Goal: Check status: Check status

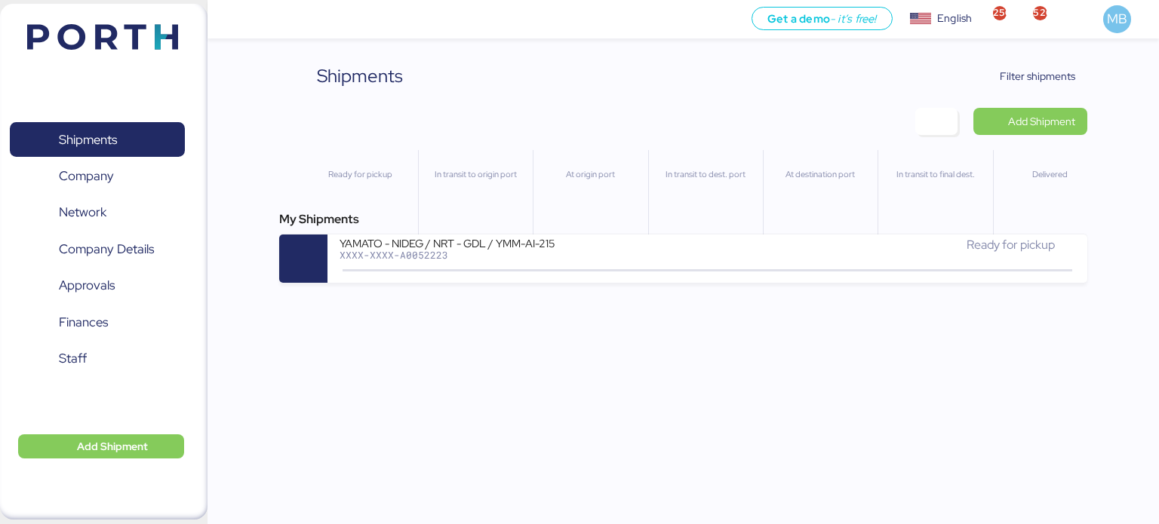
click at [1029, 76] on span "Filter shipments" at bounding box center [1037, 76] width 75 height 18
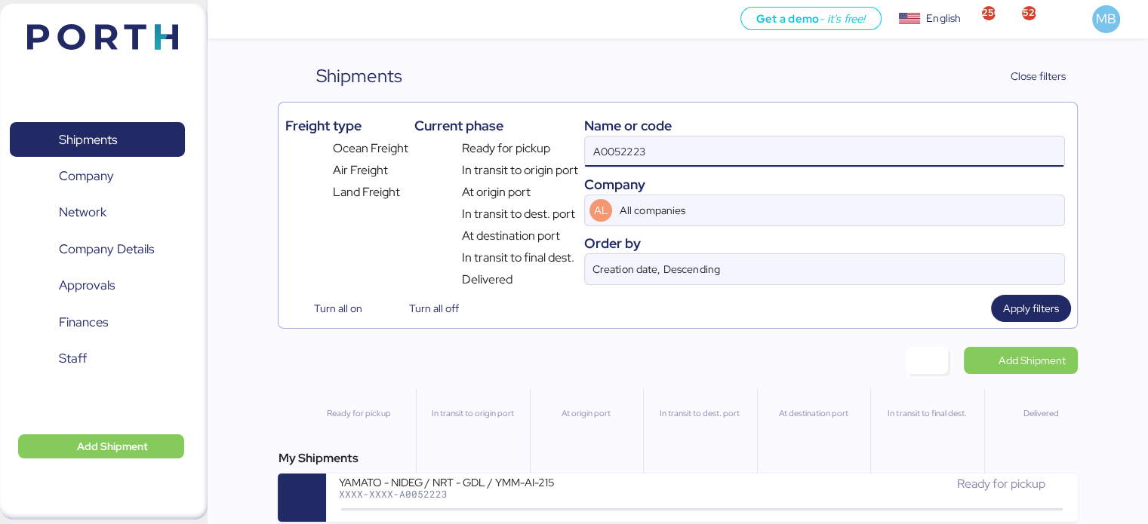
drag, startPoint x: 673, startPoint y: 153, endPoint x: 543, endPoint y: 133, distance: 131.4
click at [544, 133] on div "Freight type Ocean Freight Air Freight Land Freight Current phase Ready for pic…" at bounding box center [677, 199] width 786 height 180
paste input "O0052180"
type input "O0052180"
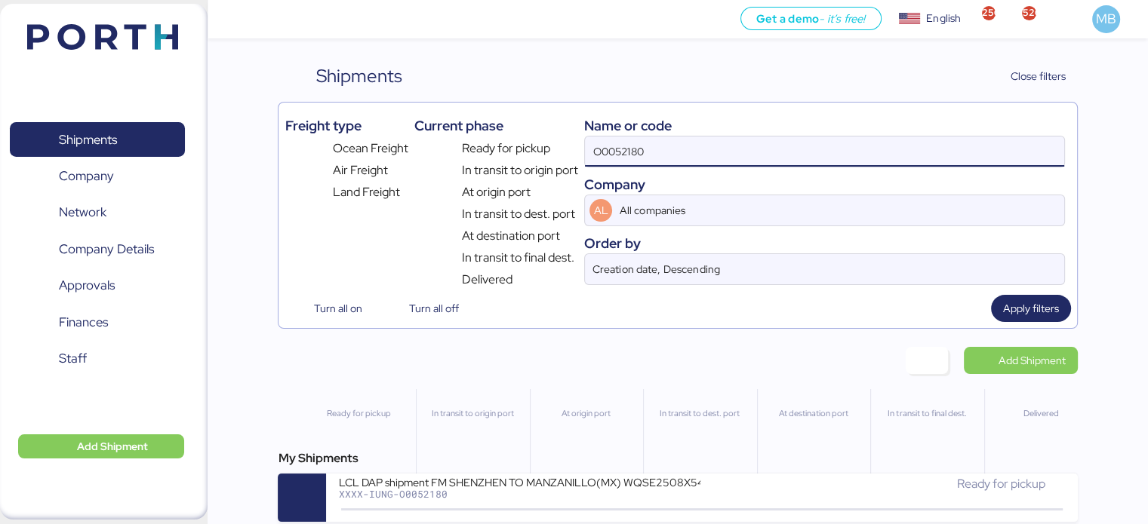
click at [509, 491] on div "LCL DAP shipment FM SHENZHEN TO MANZANILLO(MX) WQSE2508X54 XXXX-IUNG-O0052180" at bounding box center [520, 491] width 364 height 32
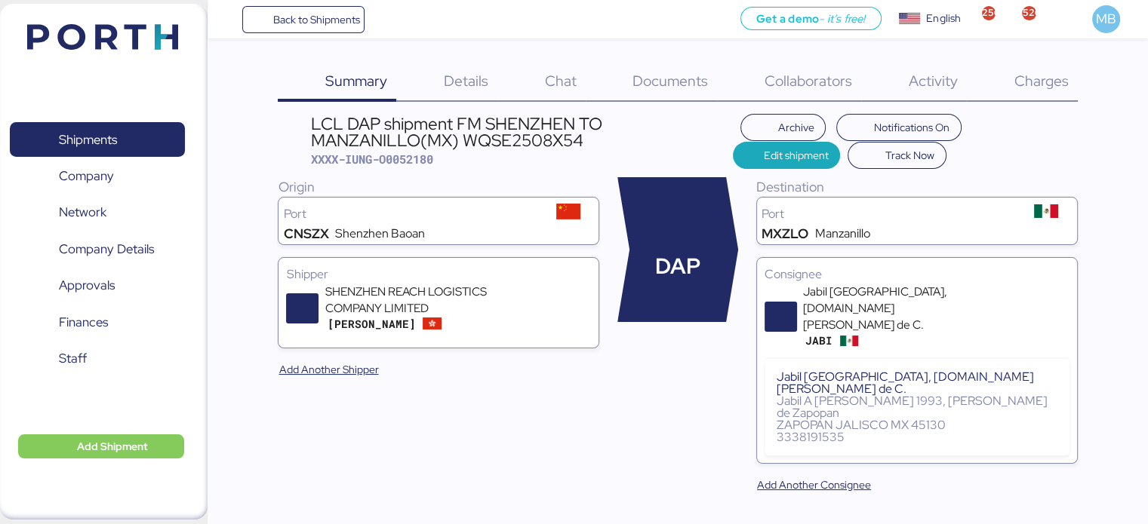
click at [1049, 81] on span "Charges" at bounding box center [1040, 81] width 54 height 20
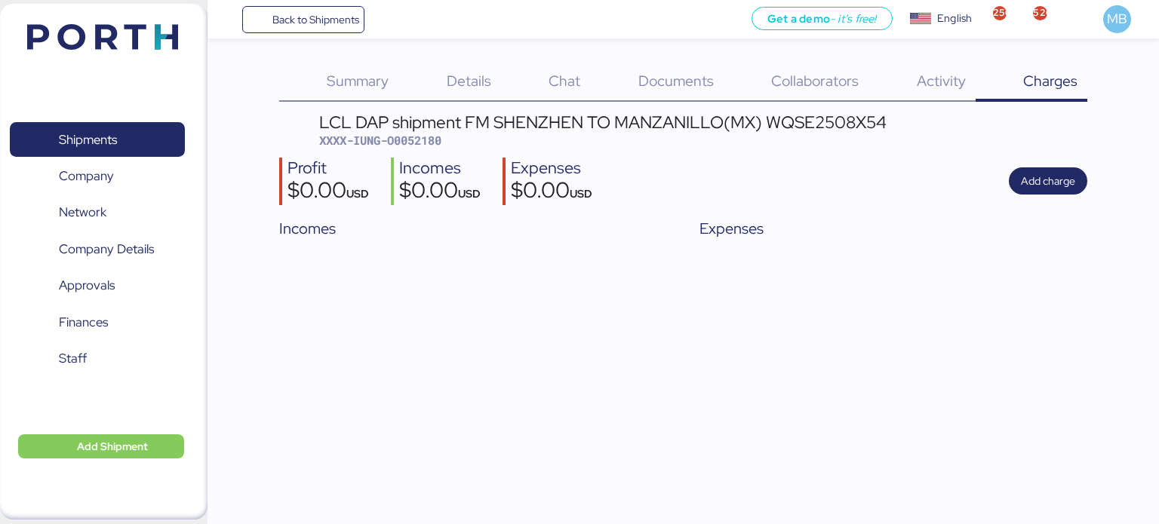
click at [655, 84] on span "Documents" at bounding box center [675, 81] width 75 height 20
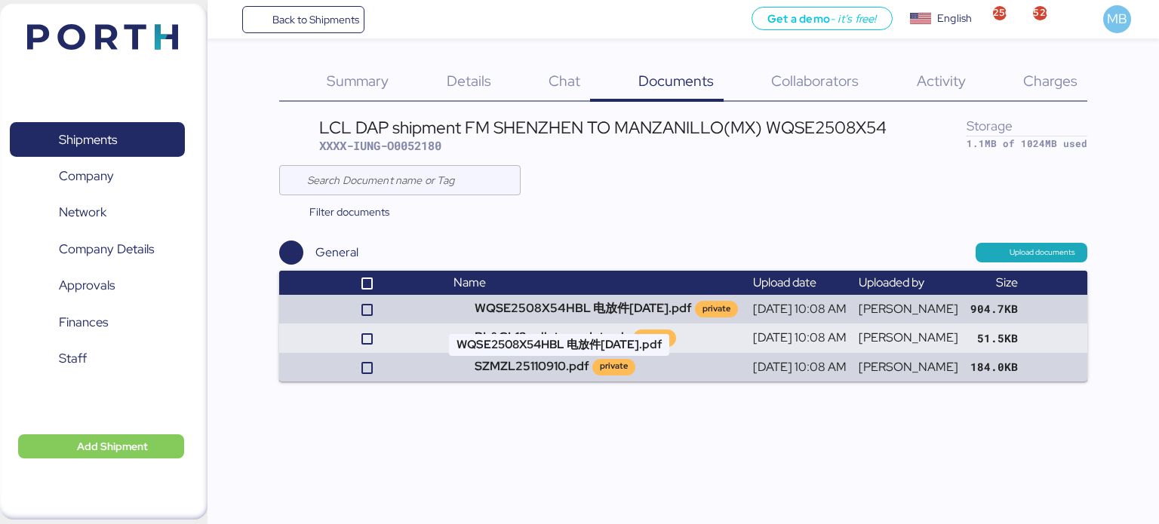
click at [536, 306] on td "WQSE2508X54HBL 电放件[DATE].pdf private" at bounding box center [597, 309] width 300 height 29
click at [115, 144] on span "Shipments" at bounding box center [88, 140] width 58 height 22
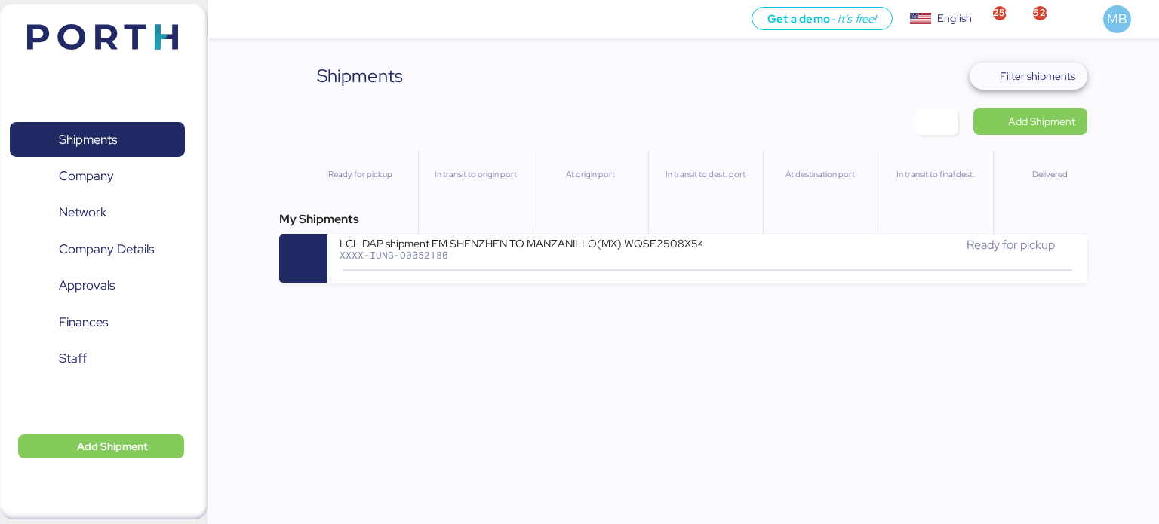
click at [1045, 78] on span "Filter shipments" at bounding box center [1037, 76] width 75 height 18
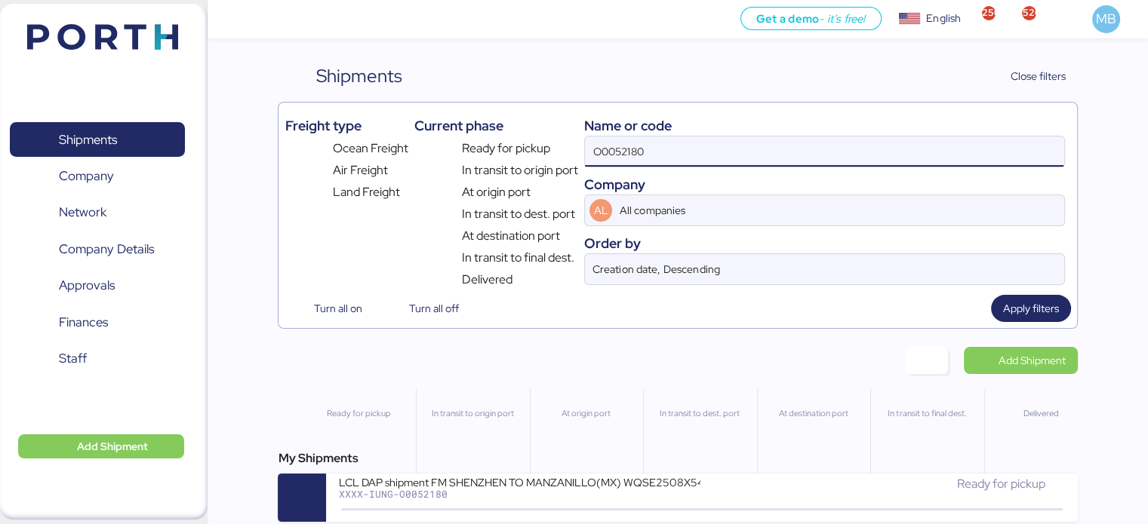
drag, startPoint x: 762, startPoint y: 155, endPoint x: 586, endPoint y: 158, distance: 176.6
click at [586, 158] on input "O0052180" at bounding box center [824, 152] width 478 height 30
paste input "O0052179"
type input "O0052179"
click at [618, 487] on div "LCL DAP shipment FM SHENZHEN TO MANZANILLO(MX) WQSE2508X51" at bounding box center [519, 481] width 362 height 13
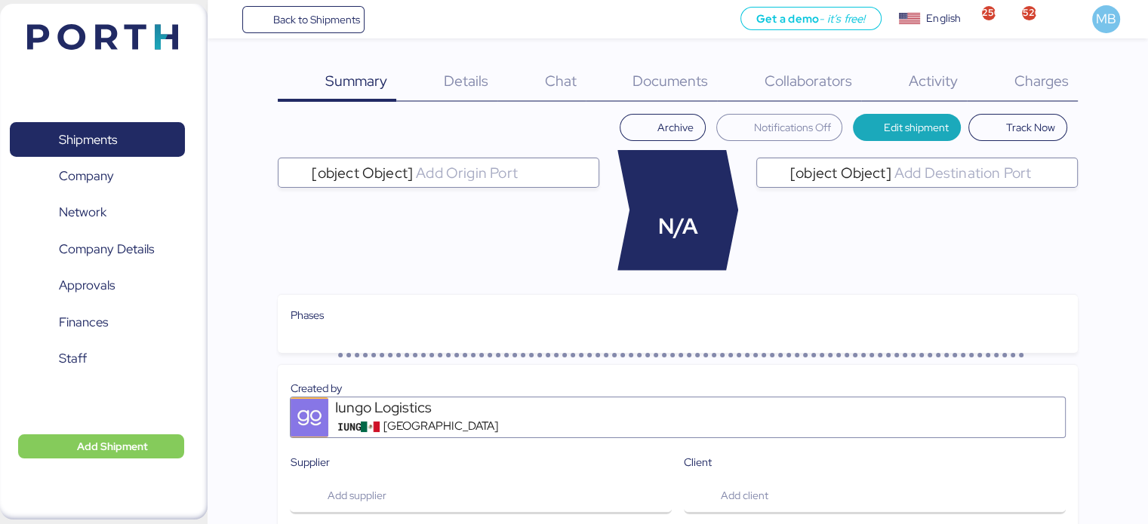
click at [691, 83] on span "Documents" at bounding box center [669, 81] width 75 height 20
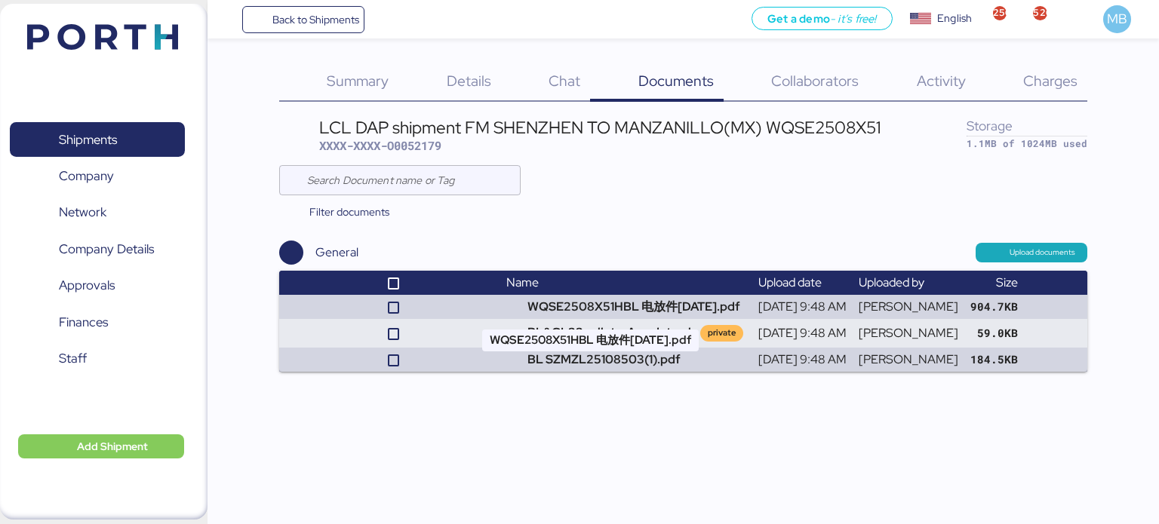
click at [604, 310] on td "WQSE2508X51HBL 电放件[DATE].pdf" at bounding box center [626, 307] width 252 height 24
click at [112, 138] on span "Shipments" at bounding box center [88, 140] width 58 height 22
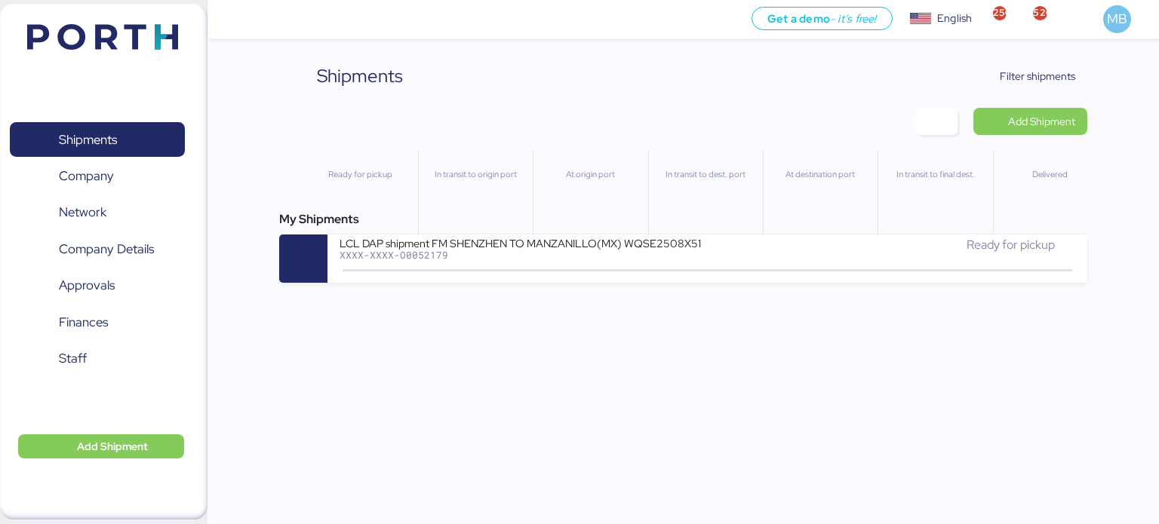
click at [1025, 77] on span "Filter shipments" at bounding box center [1037, 76] width 75 height 18
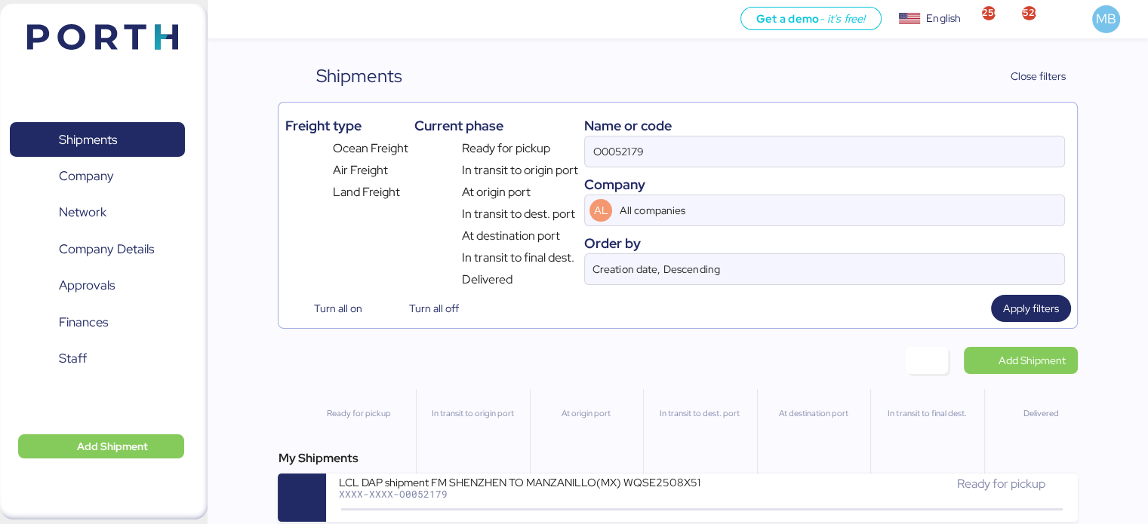
drag, startPoint x: 707, startPoint y: 154, endPoint x: 537, endPoint y: 156, distance: 169.8
click at [588, 154] on input "O0052179" at bounding box center [824, 152] width 478 height 30
drag, startPoint x: 537, startPoint y: 156, endPoint x: 525, endPoint y: 157, distance: 12.1
click at [526, 156] on div "Ready for pickup" at bounding box center [496, 147] width 164 height 22
click at [643, 165] on input "O0052179" at bounding box center [824, 152] width 478 height 30
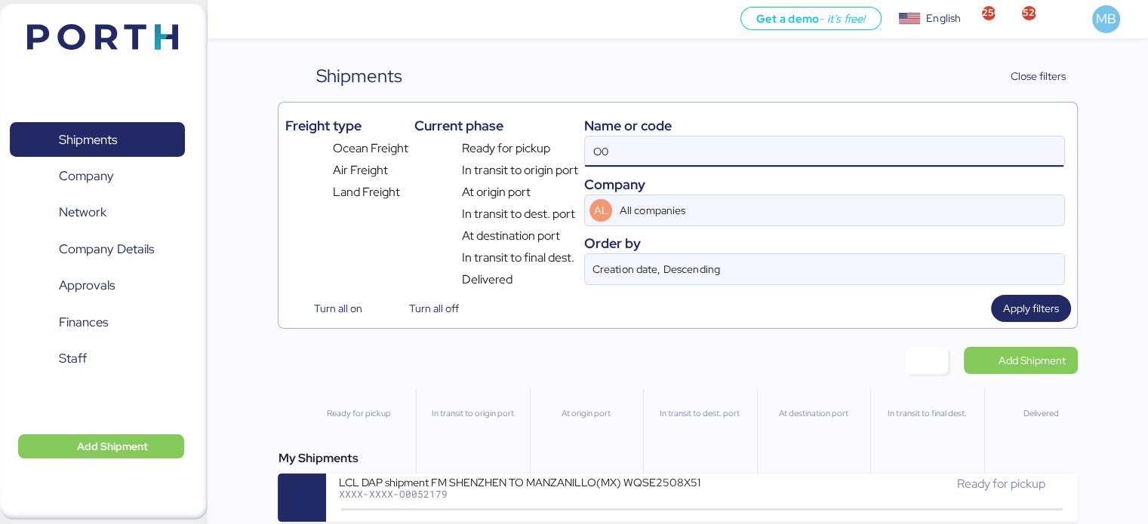
type input "O"
paste input "A0052241"
type input "A0052241"
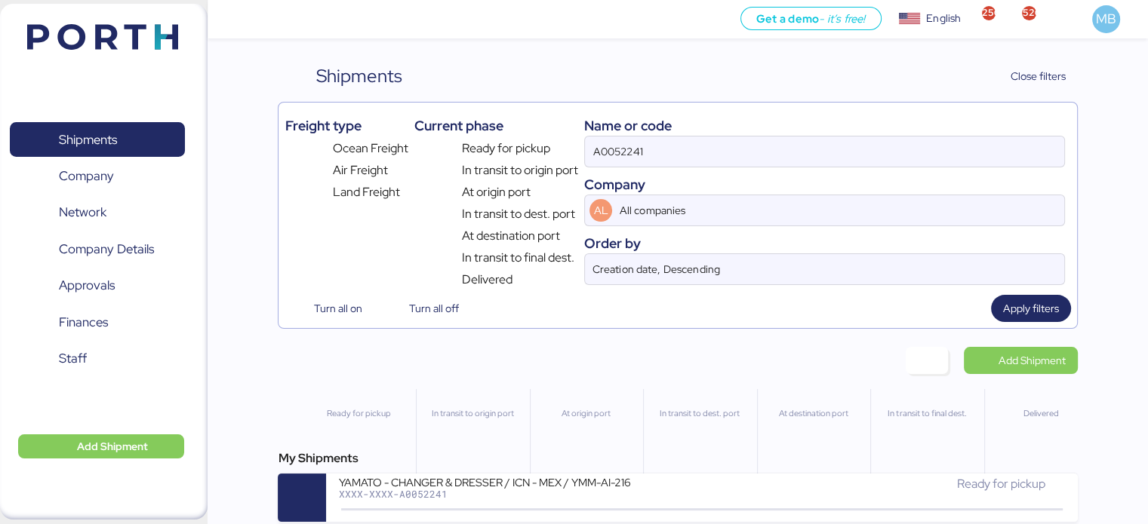
click at [640, 494] on div "XXXX-XXXX-A0052241" at bounding box center [519, 494] width 362 height 11
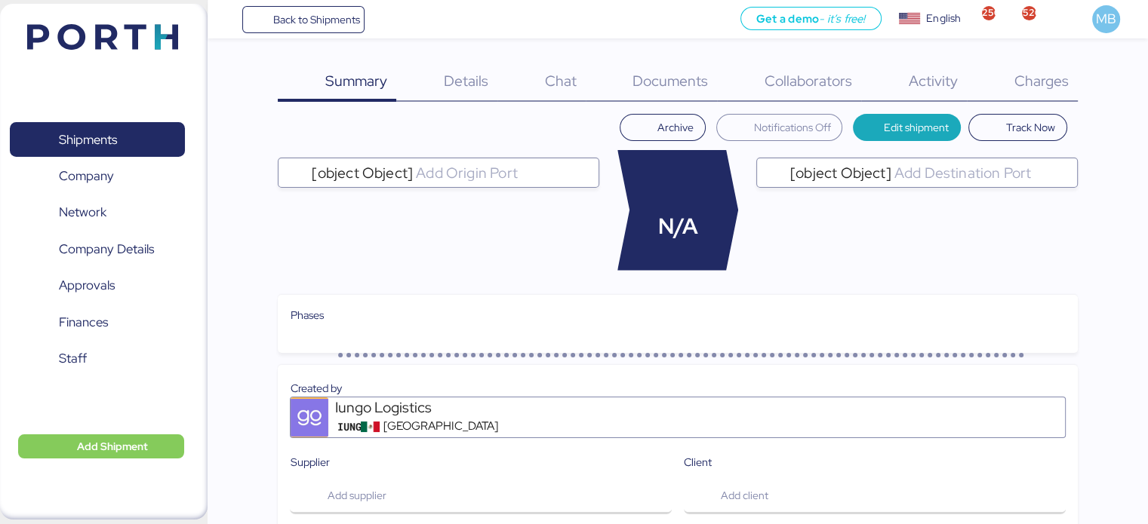
click at [1041, 75] on span "Charges" at bounding box center [1040, 81] width 54 height 20
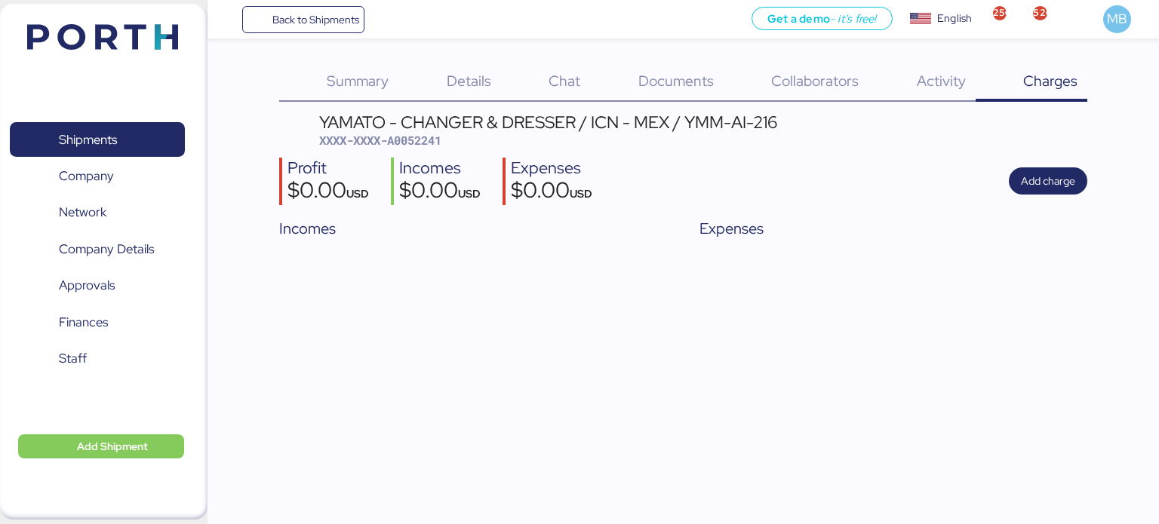
click at [1053, 183] on span "Add charge" at bounding box center [1048, 181] width 54 height 18
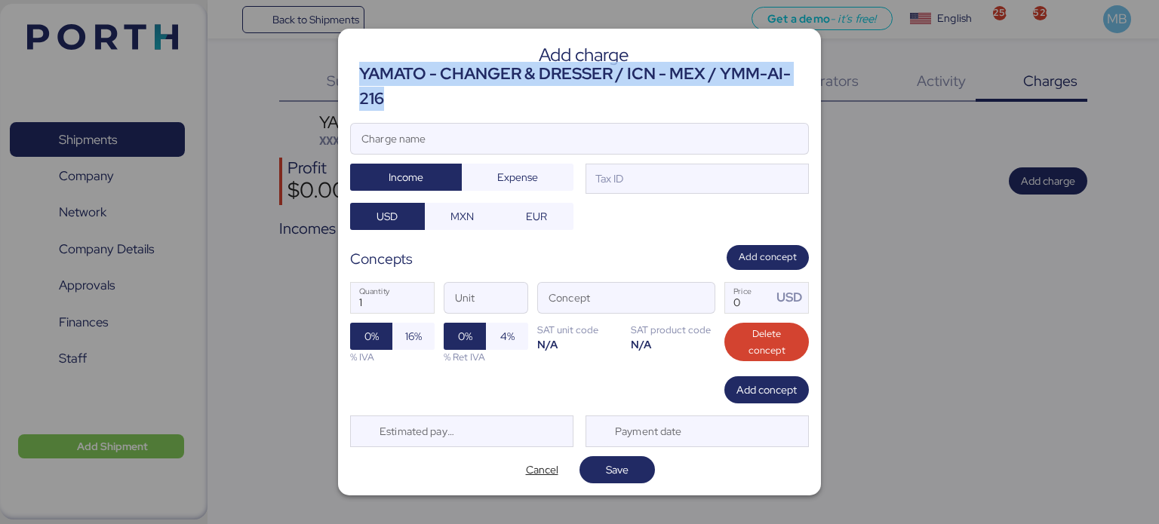
drag, startPoint x: 389, startPoint y: 97, endPoint x: 359, endPoint y: 71, distance: 40.1
click at [359, 71] on div "YAMATO - CHANGER & DRESSER / ICN - MEX / YMM-AI-216" at bounding box center [584, 86] width 450 height 49
copy div "YAMATO - CHANGER & DRESSER / ICN - MEX / YMM-AI-216"
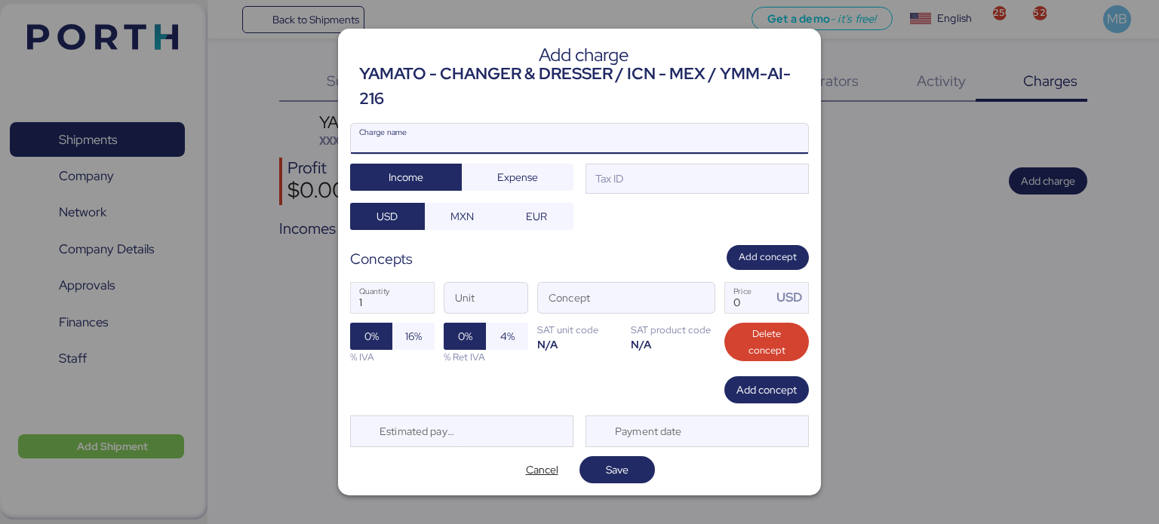
click at [457, 147] on input "Charge name" at bounding box center [579, 139] width 457 height 30
paste input "YAMATO - CHANGER & DRESSER / ICN - MEX / YMM-AI-216"
type input "YAMATO - CHANGER & DRESSER / ICN - MEX / YMM-AI-216"
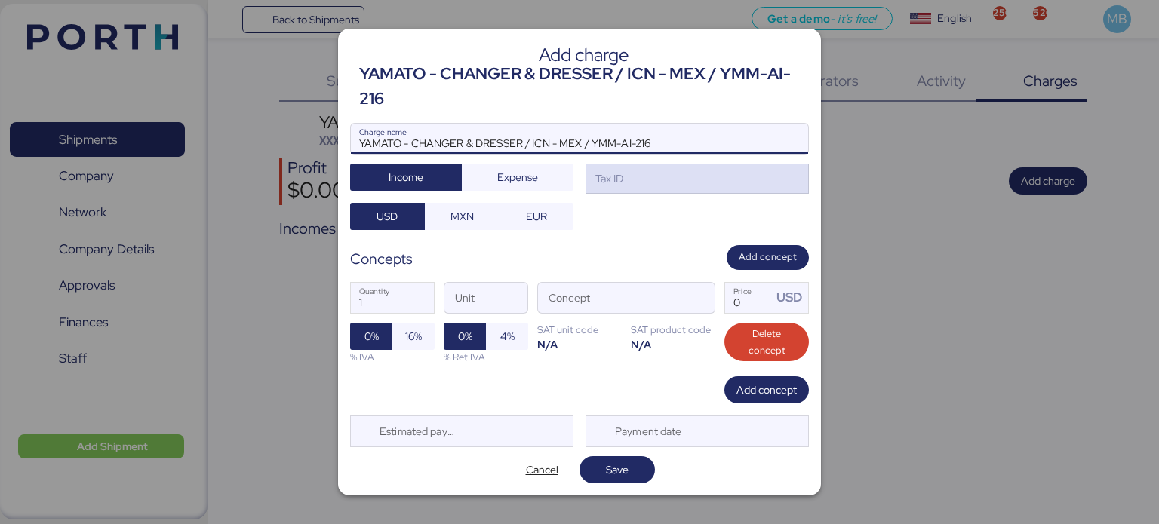
click at [654, 180] on div "Tax ID" at bounding box center [697, 179] width 223 height 30
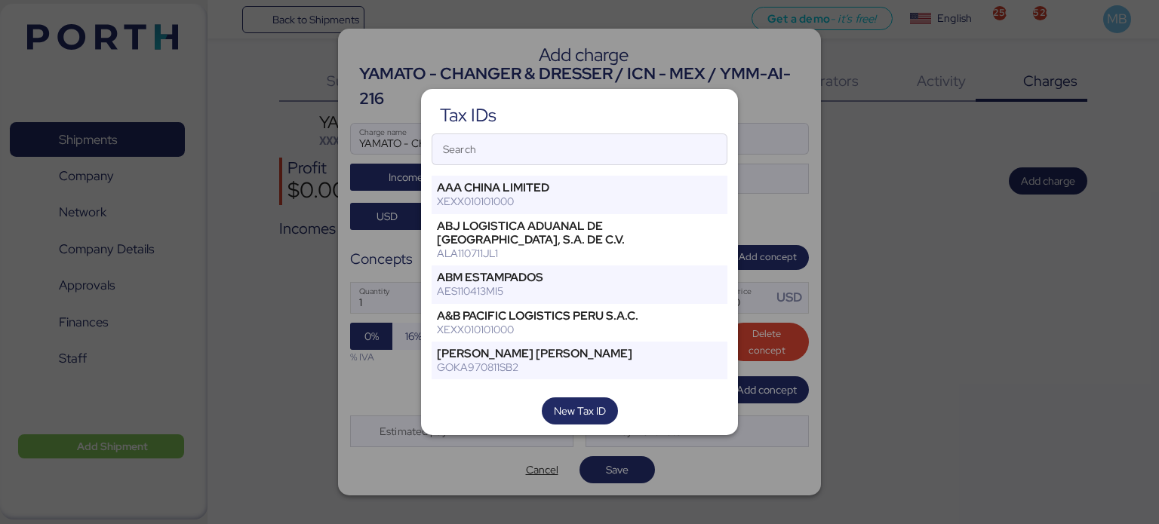
click at [552, 150] on input "Search" at bounding box center [579, 149] width 294 height 30
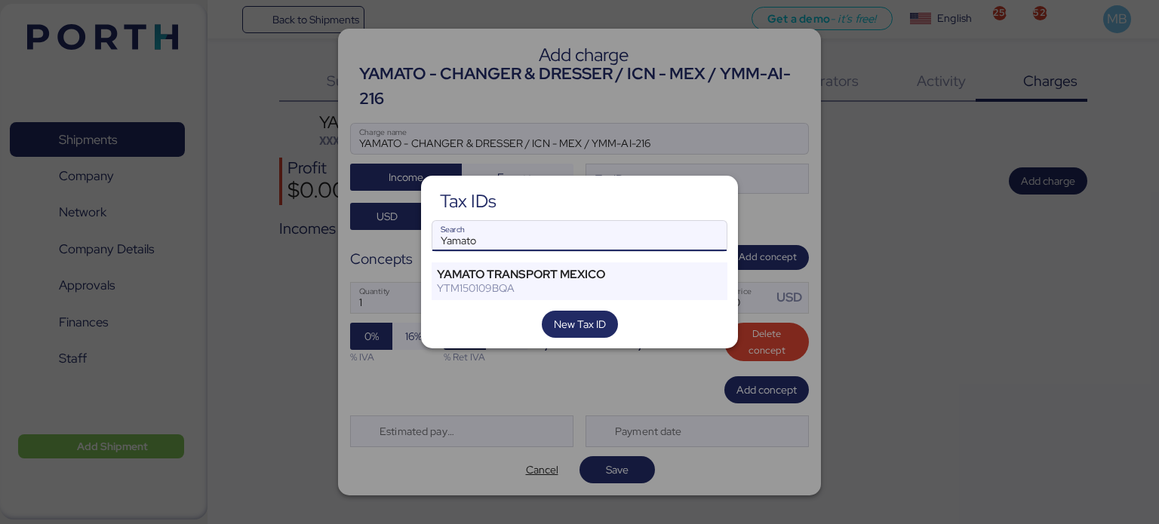
type input "Yamato"
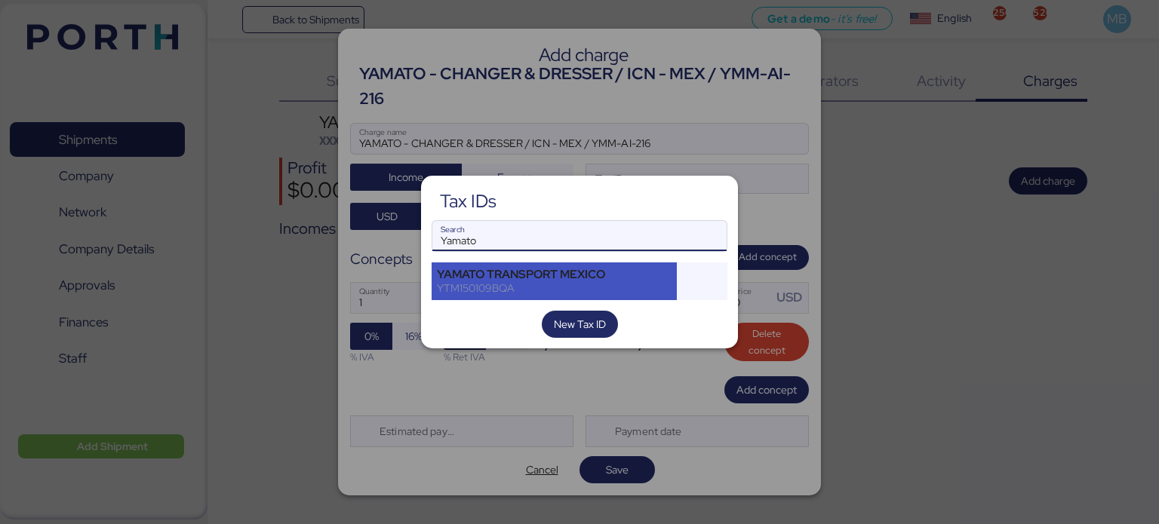
click at [577, 268] on div "YAMATO TRANSPORT MEXICO" at bounding box center [554, 275] width 235 height 14
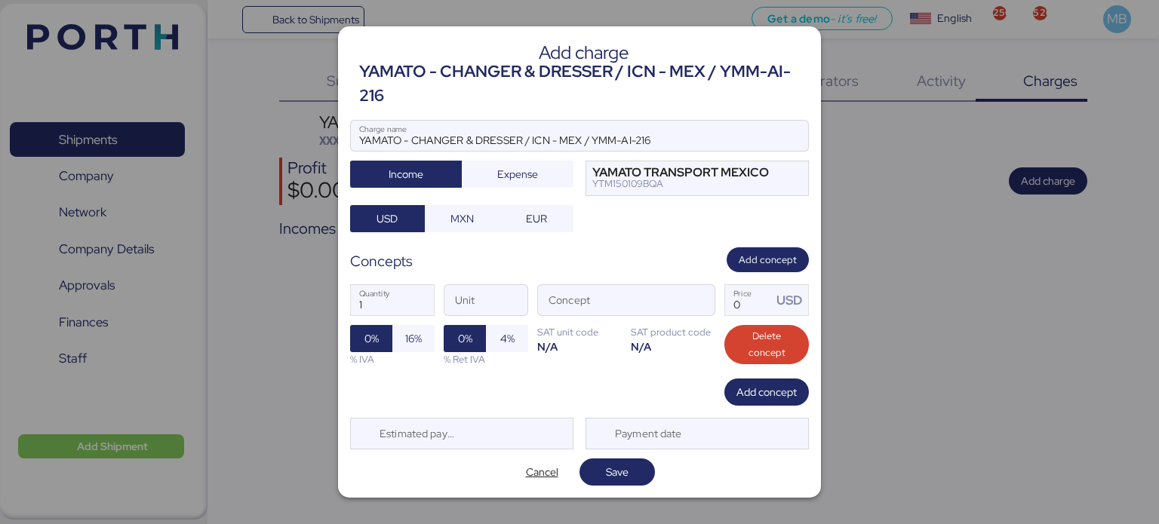
click at [474, 223] on span "MXN" at bounding box center [462, 218] width 51 height 21
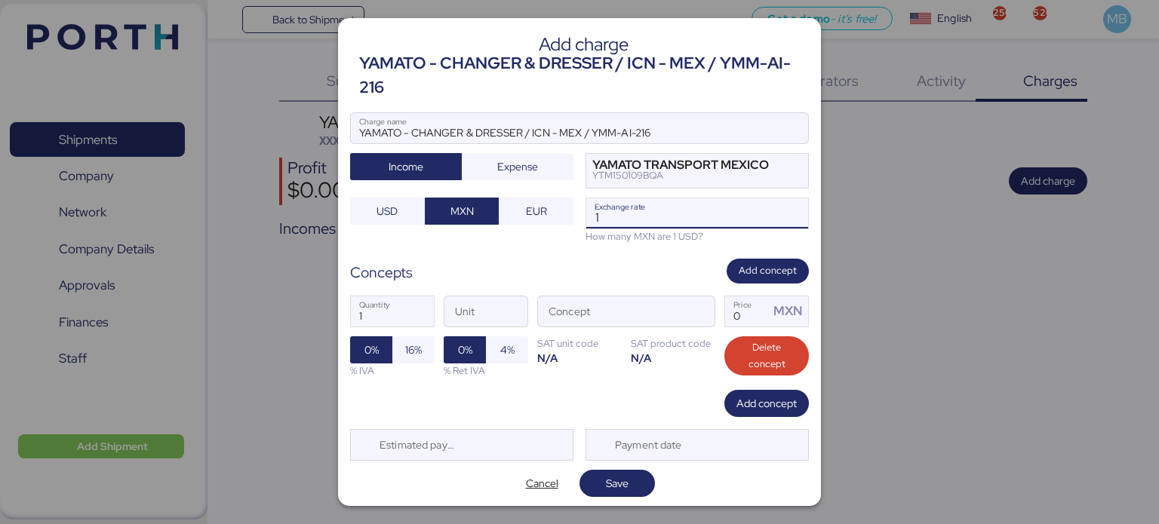
drag, startPoint x: 622, startPoint y: 212, endPoint x: 549, endPoint y: 205, distance: 72.8
click at [549, 205] on div "YAMATO - CHANGER & DRESSER / ICN - MEX / YMM-AI-216 Charge name Income Expense …" at bounding box center [579, 177] width 459 height 131
paste input "8.3935"
type input "18.3935"
click at [697, 318] on span "button" at bounding box center [699, 316] width 32 height 32
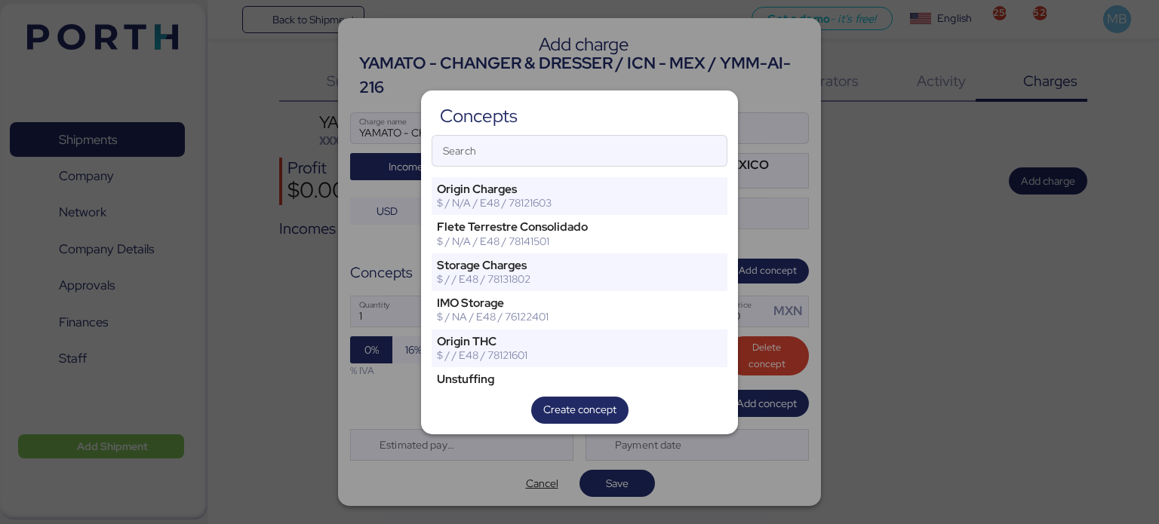
click at [527, 155] on input "Search" at bounding box center [579, 151] width 294 height 30
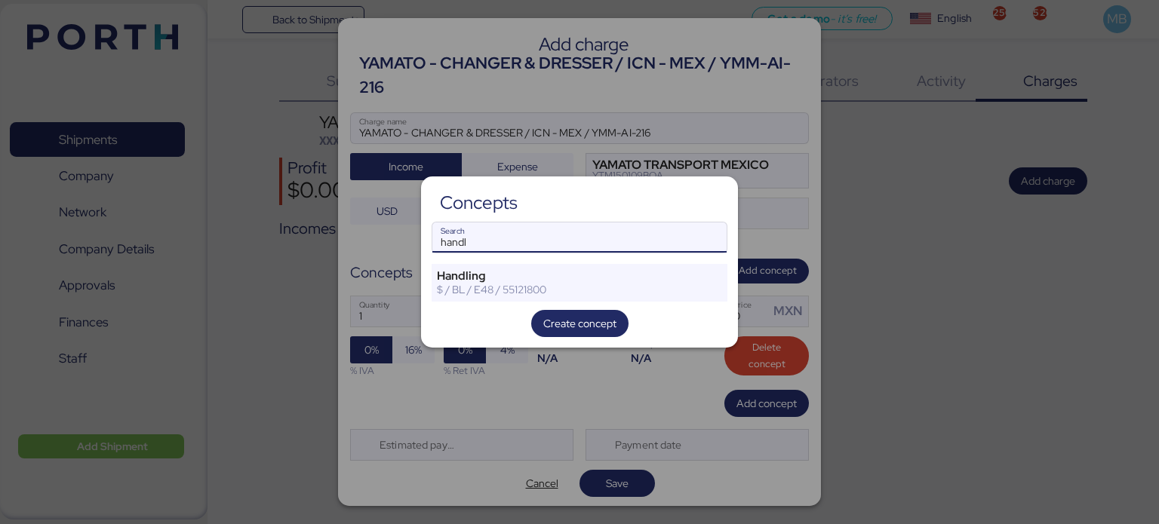
type input "handl"
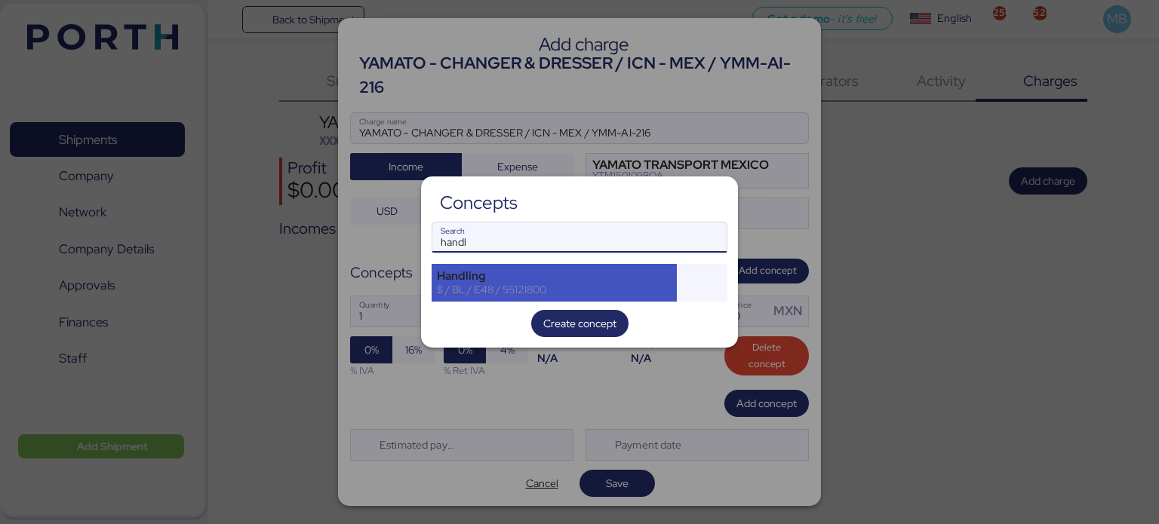
click at [503, 280] on div "Handling" at bounding box center [554, 276] width 235 height 14
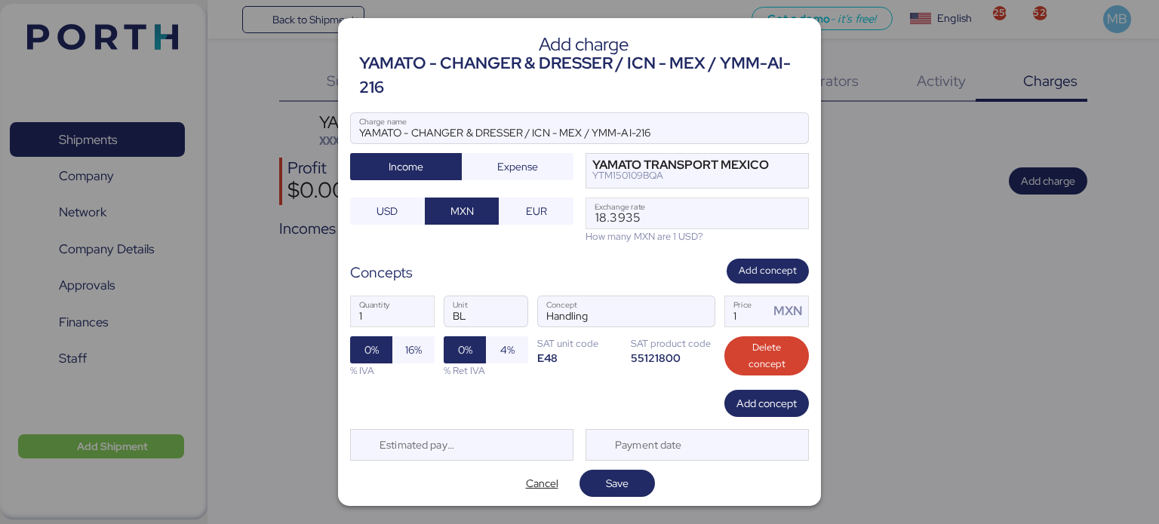
click at [405, 351] on span "16%" at bounding box center [413, 350] width 17 height 18
drag, startPoint x: 734, startPoint y: 316, endPoint x: 703, endPoint y: 312, distance: 31.2
click at [703, 312] on div "1 Quantity BL Unit Handling Concept 1 Price MXN 0% 16% % IVA 0% 4% % Ret IVA SA…" at bounding box center [579, 337] width 459 height 106
type input "680"
click at [755, 408] on span "Add concept" at bounding box center [767, 404] width 60 height 18
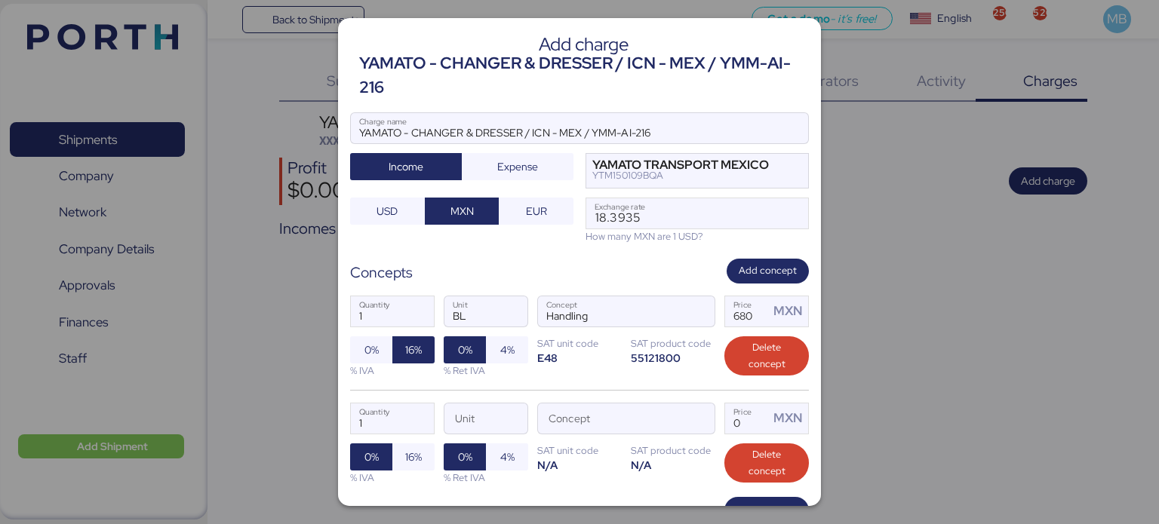
click at [694, 421] on span "button" at bounding box center [699, 423] width 32 height 32
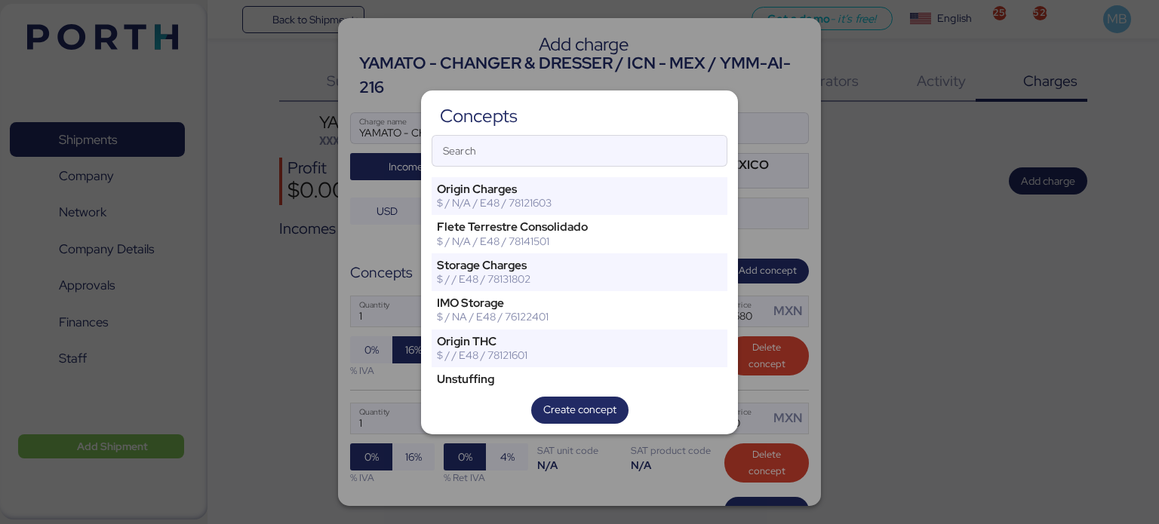
click at [538, 136] on input "Search" at bounding box center [579, 151] width 294 height 30
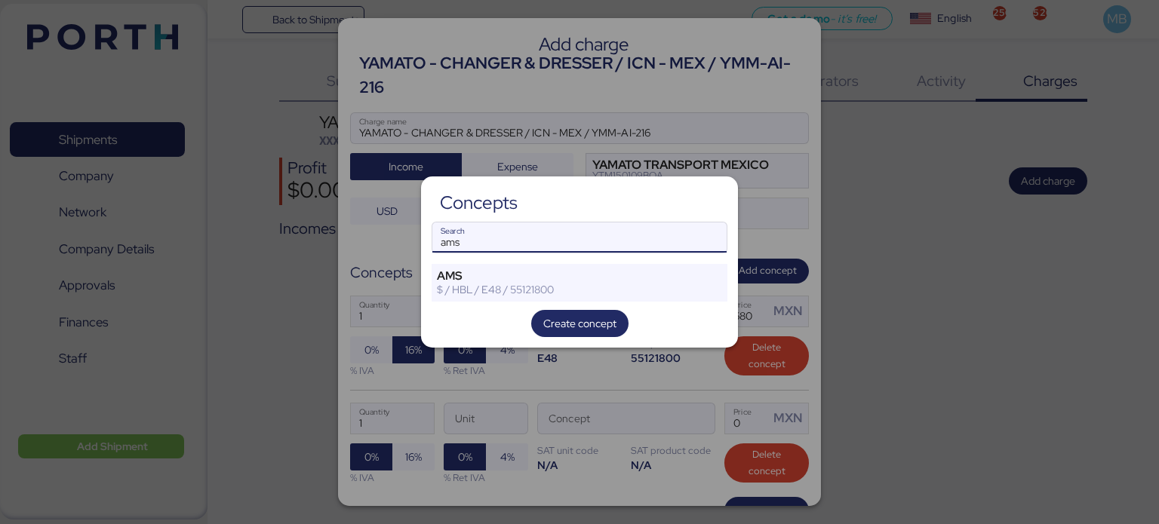
type input "ams"
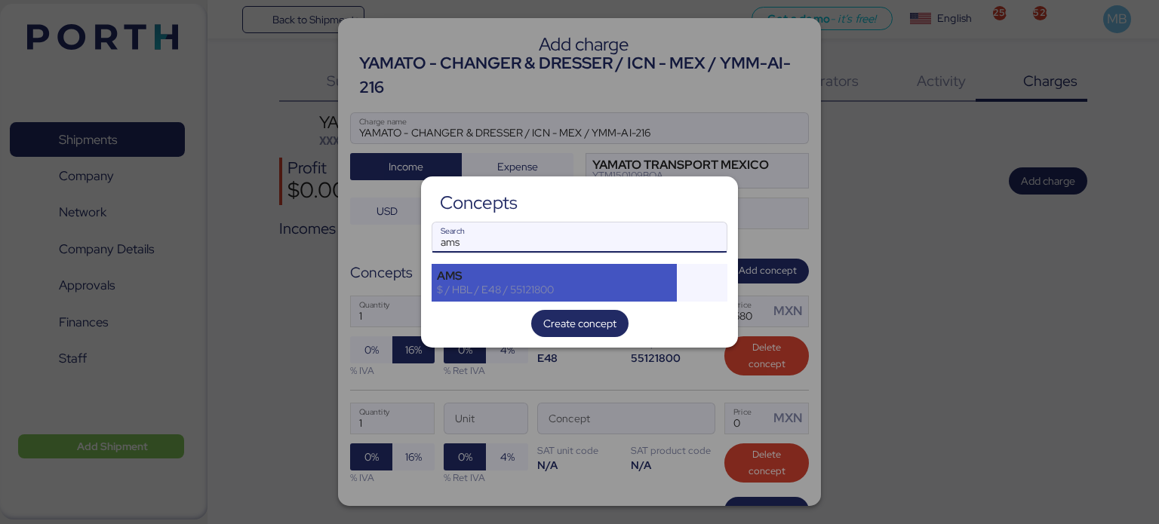
click at [505, 289] on div "$ / HBL / E48 / 55121800" at bounding box center [554, 290] width 235 height 14
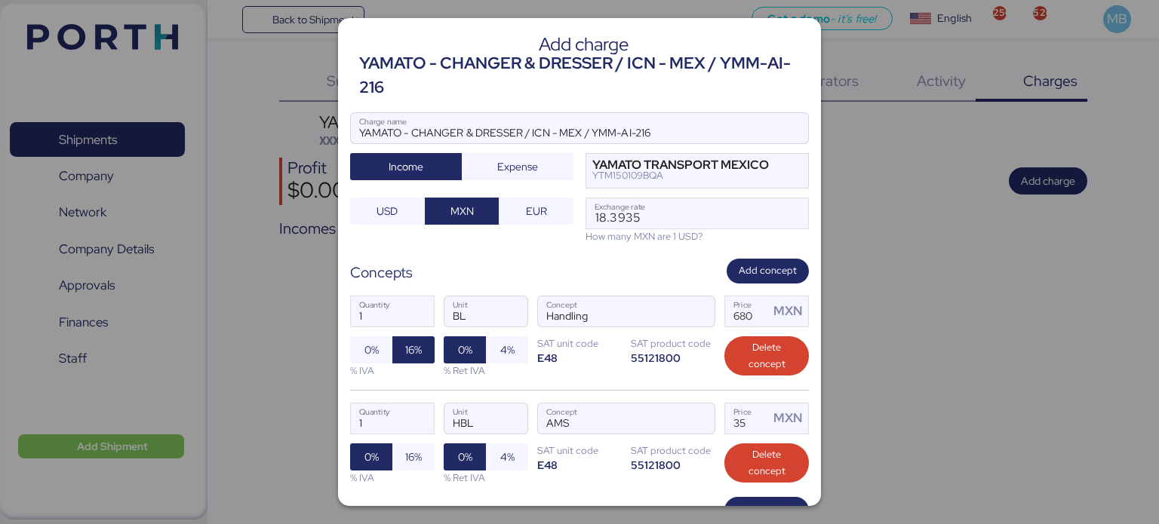
click at [416, 448] on span "16%" at bounding box center [413, 457] width 17 height 18
drag, startPoint x: 745, startPoint y: 420, endPoint x: 697, endPoint y: 420, distance: 47.5
click at [697, 420] on div "1 Quantity HBL Unit AMS Concept 35 Price MXN 0% 16% % IVA 0% 4% % Ret IVA SAT u…" at bounding box center [579, 443] width 459 height 107
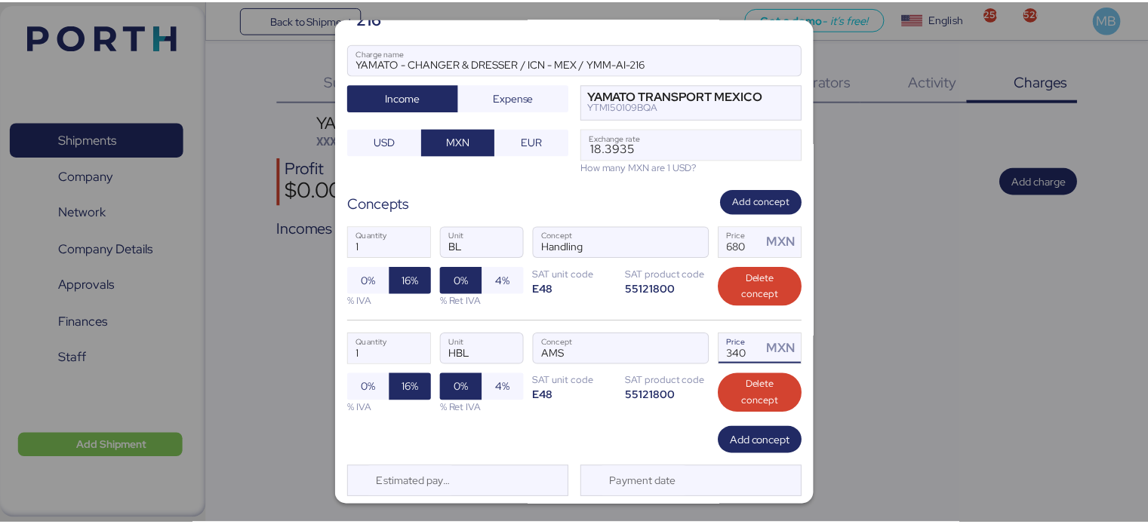
scroll to position [108, 0]
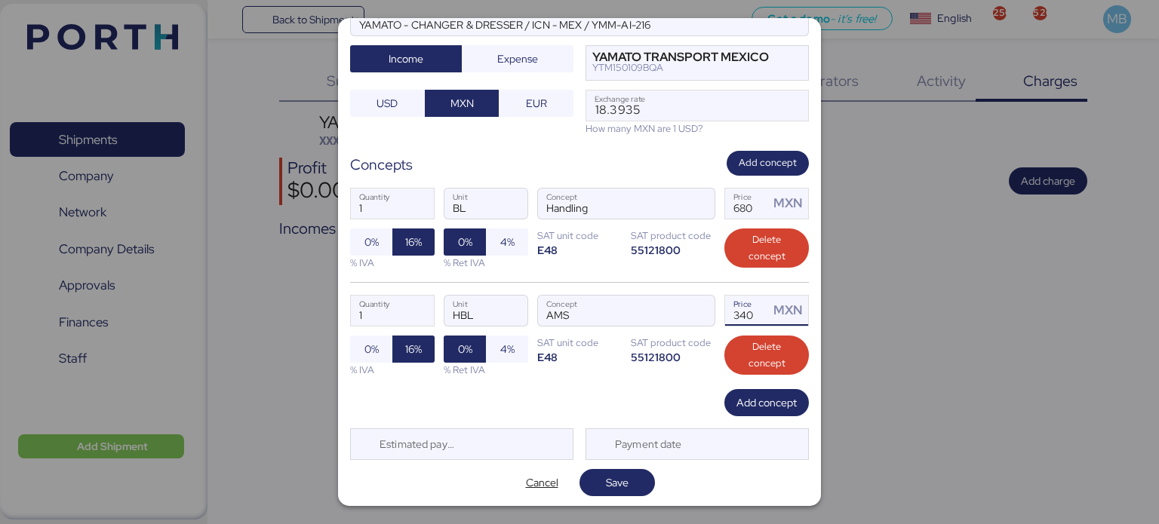
type input "340"
click at [616, 479] on span "Save" at bounding box center [617, 483] width 23 height 18
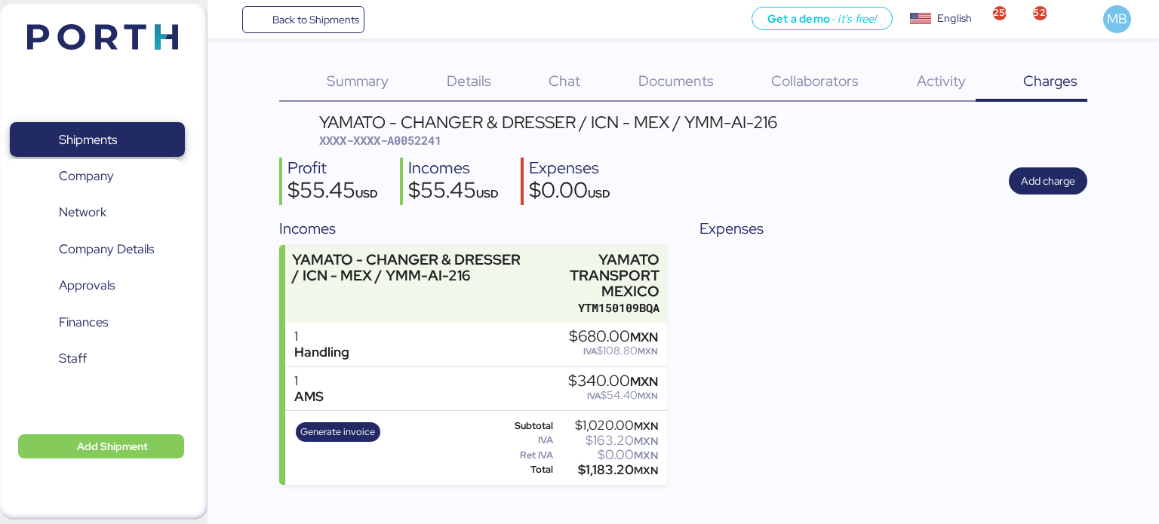
click at [112, 144] on span "Shipments" at bounding box center [88, 140] width 58 height 22
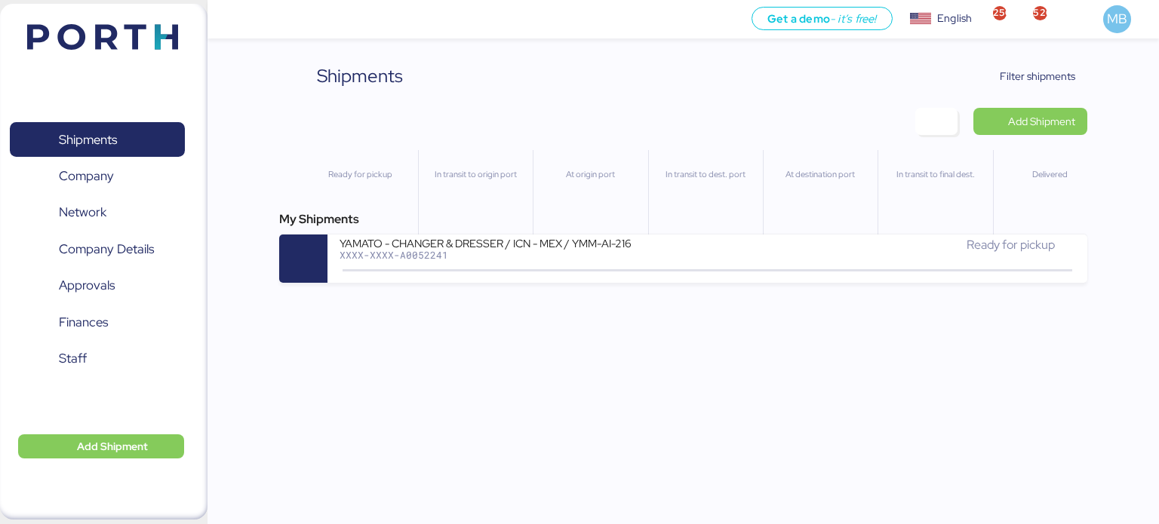
click at [1050, 75] on span "Filter shipments" at bounding box center [1037, 76] width 75 height 18
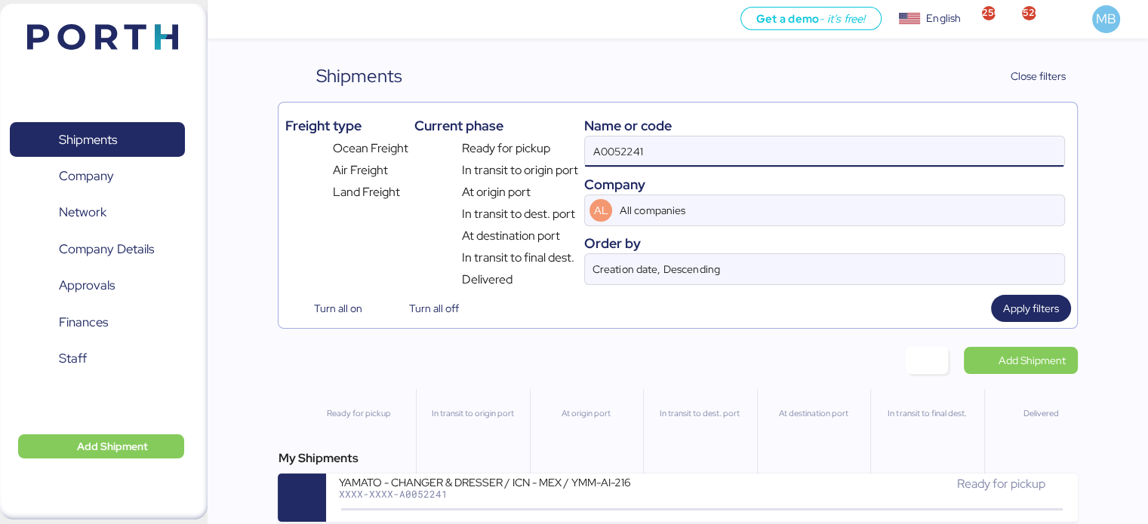
drag, startPoint x: 698, startPoint y: 155, endPoint x: 564, endPoint y: 141, distance: 134.3
click at [564, 141] on div "Freight type Ocean Freight Air Freight Land Freight Current phase Ready for pic…" at bounding box center [677, 199] width 786 height 180
paste input "A0052223"
type input "A0052223"
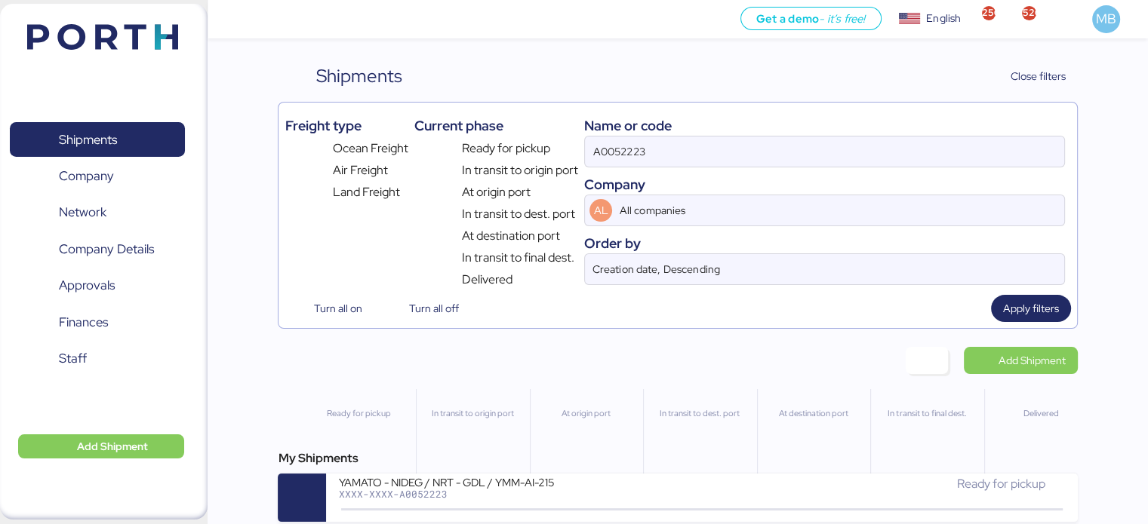
click at [705, 475] on div "My Shipments YAMATO - NIDEG / NRT - GDL / YMM-AI-215 XXXX-XXXX-A0052223 Ready f…" at bounding box center [677, 486] width 799 height 72
click at [740, 494] on div "Ready for pickup" at bounding box center [884, 484] width 364 height 18
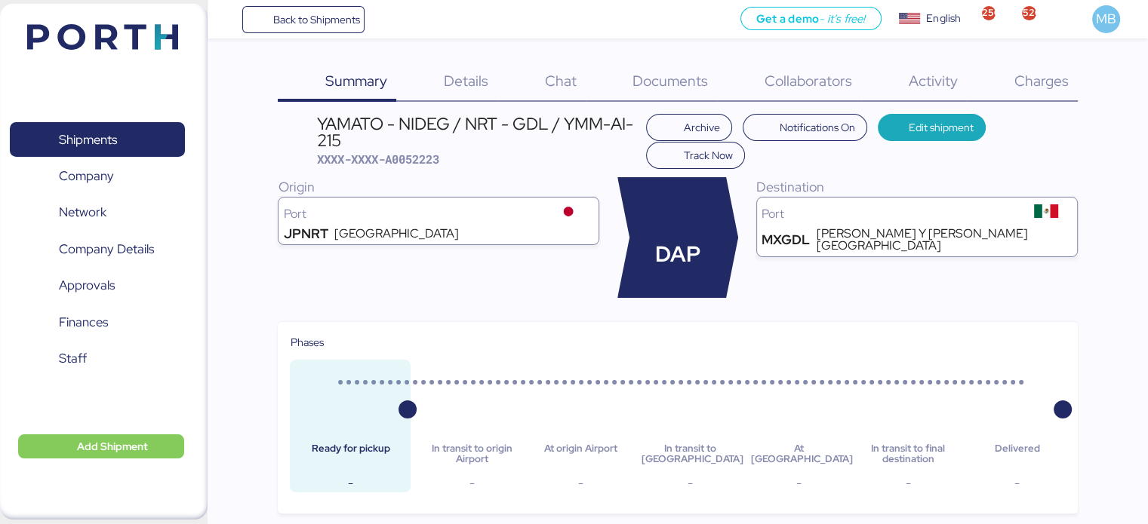
click at [1047, 81] on span "Charges" at bounding box center [1040, 81] width 54 height 20
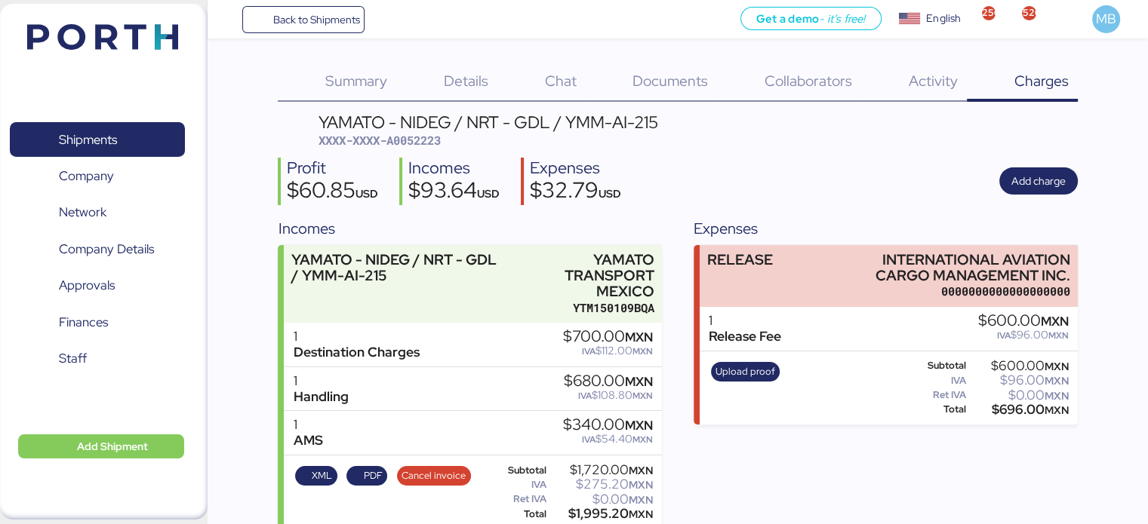
scroll to position [16, 0]
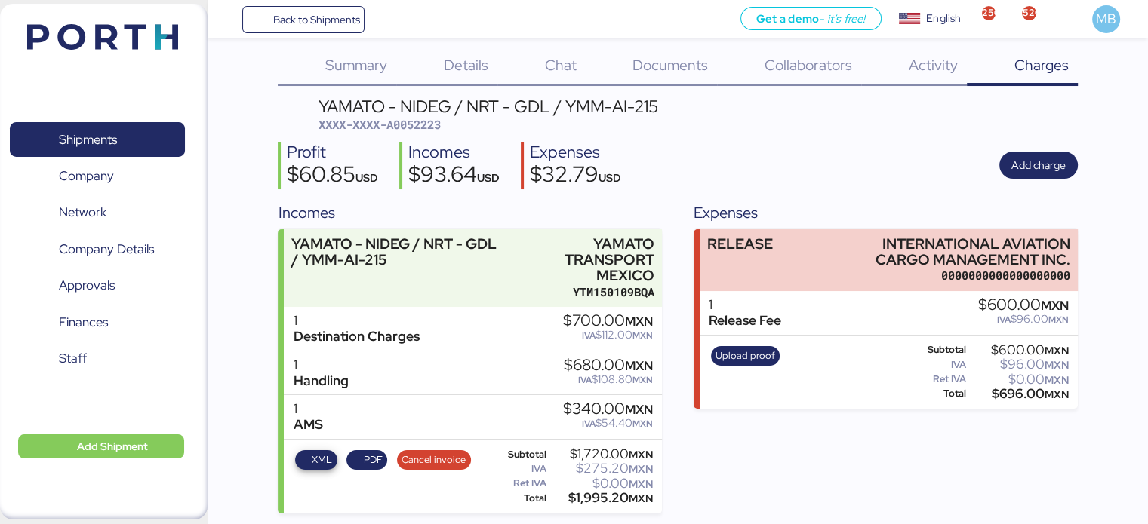
click at [305, 461] on span "XML" at bounding box center [316, 460] width 32 height 17
click at [364, 463] on span "PDF" at bounding box center [373, 460] width 19 height 17
click at [432, 123] on span "XXXX-XXXX-A0052223" at bounding box center [379, 124] width 122 height 15
click at [431, 123] on span "XXXX-XXXX-A0052223" at bounding box center [379, 124] width 122 height 15
copy span "A0052223"
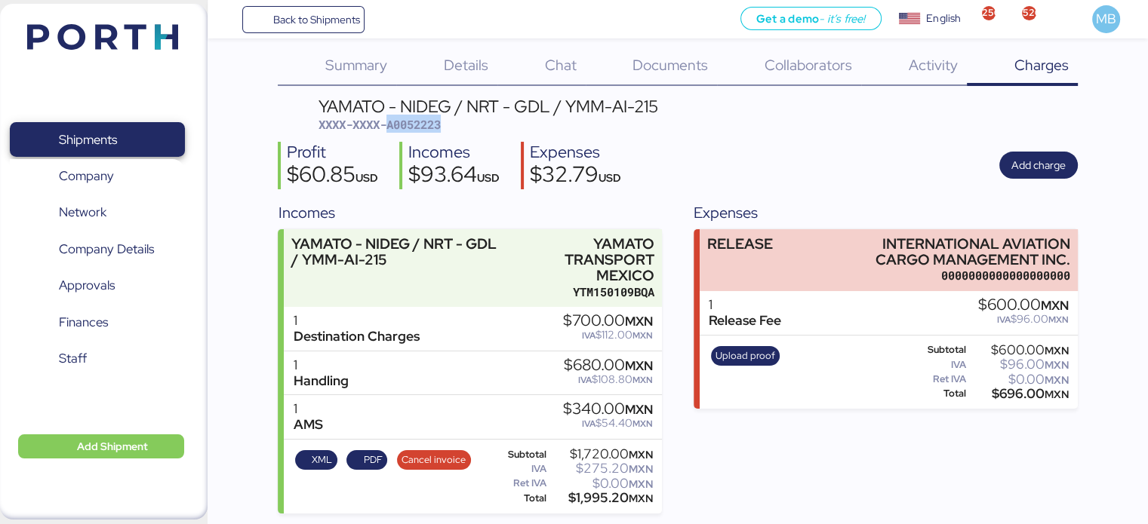
click at [128, 135] on span "Shipments" at bounding box center [97, 140] width 162 height 22
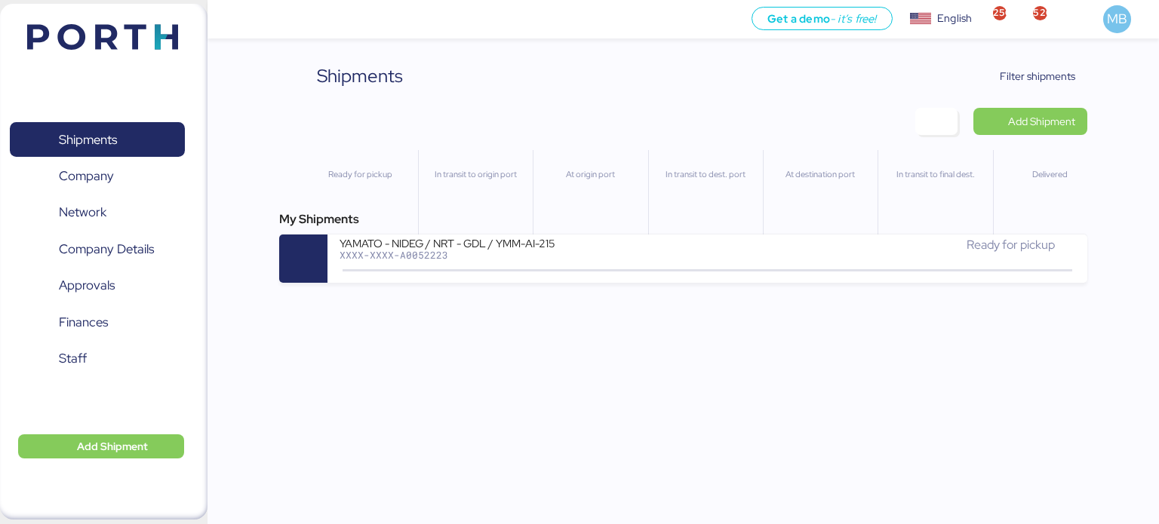
click at [1048, 78] on span "Filter shipments" at bounding box center [1037, 76] width 75 height 18
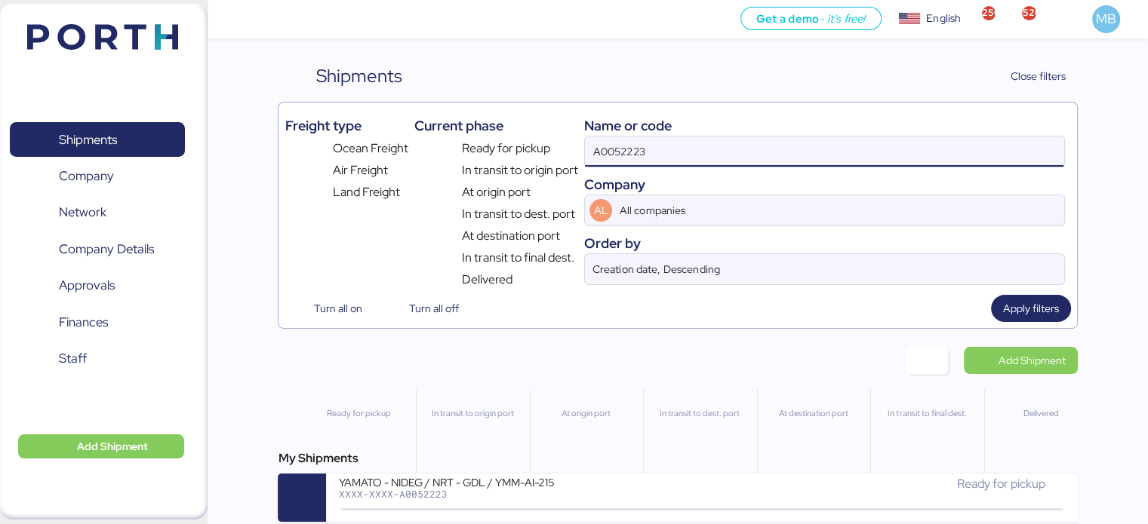
drag, startPoint x: 694, startPoint y: 140, endPoint x: 543, endPoint y: 139, distance: 150.9
click at [543, 139] on div "Freight type Ocean Freight Air Freight Land Freight Current phase Ready for pic…" at bounding box center [677, 199] width 786 height 180
paste input "A0052241"
type input "A0052241"
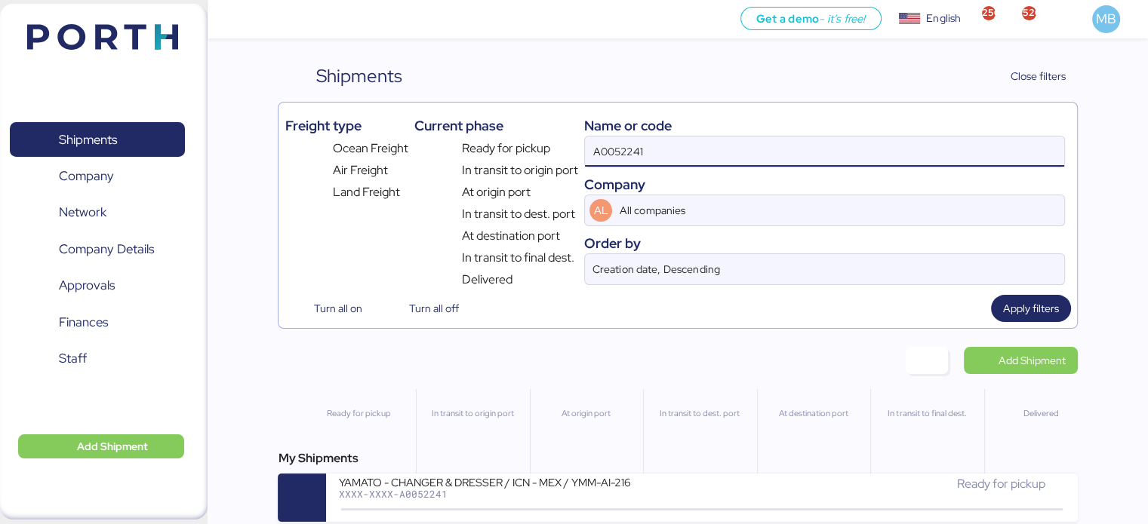
click at [704, 491] on div "Ready for pickup" at bounding box center [884, 491] width 364 height 32
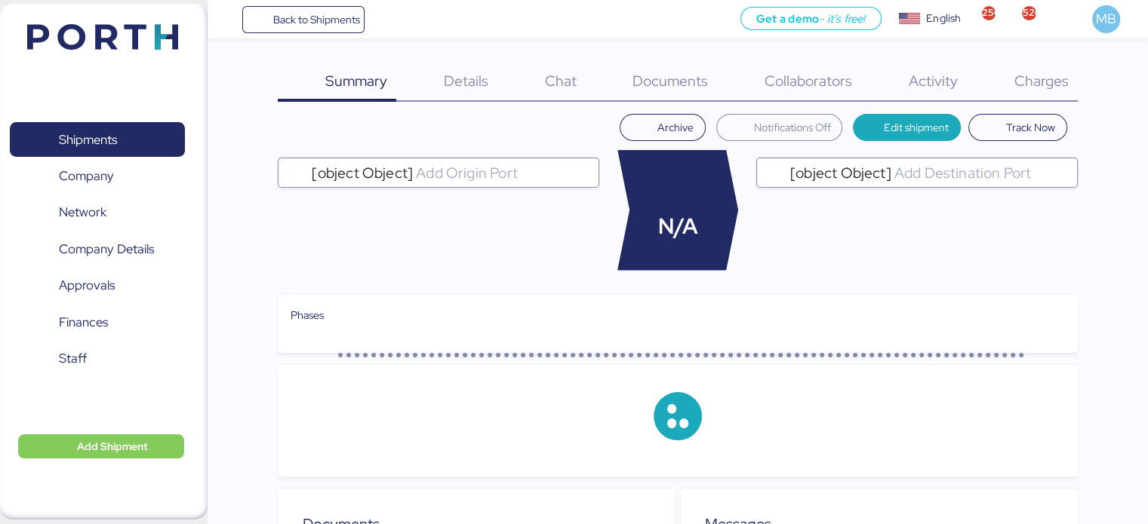
click at [1048, 82] on span "Charges" at bounding box center [1040, 81] width 54 height 20
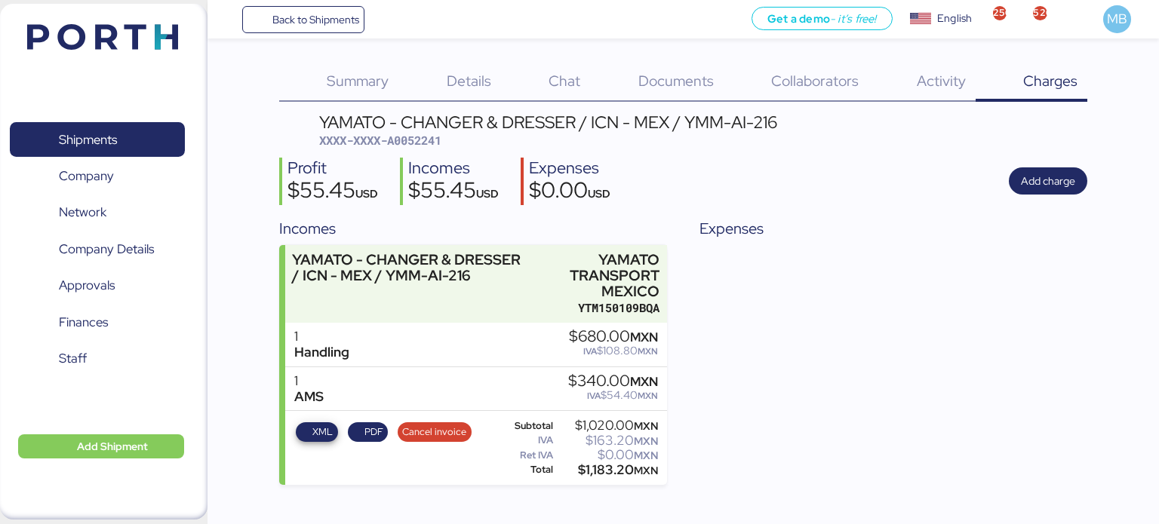
click at [312, 432] on span "XML" at bounding box center [322, 432] width 20 height 17
click at [362, 430] on span "PDF" at bounding box center [367, 432] width 31 height 17
